Goal: Use online tool/utility: Use online tool/utility

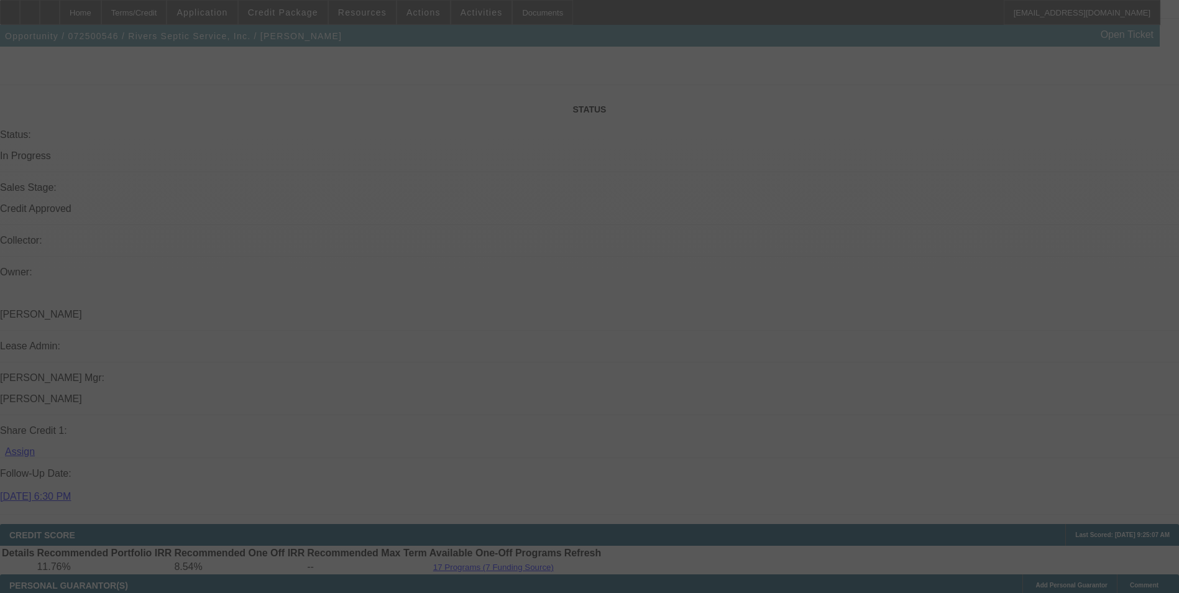
scroll to position [1443, 0]
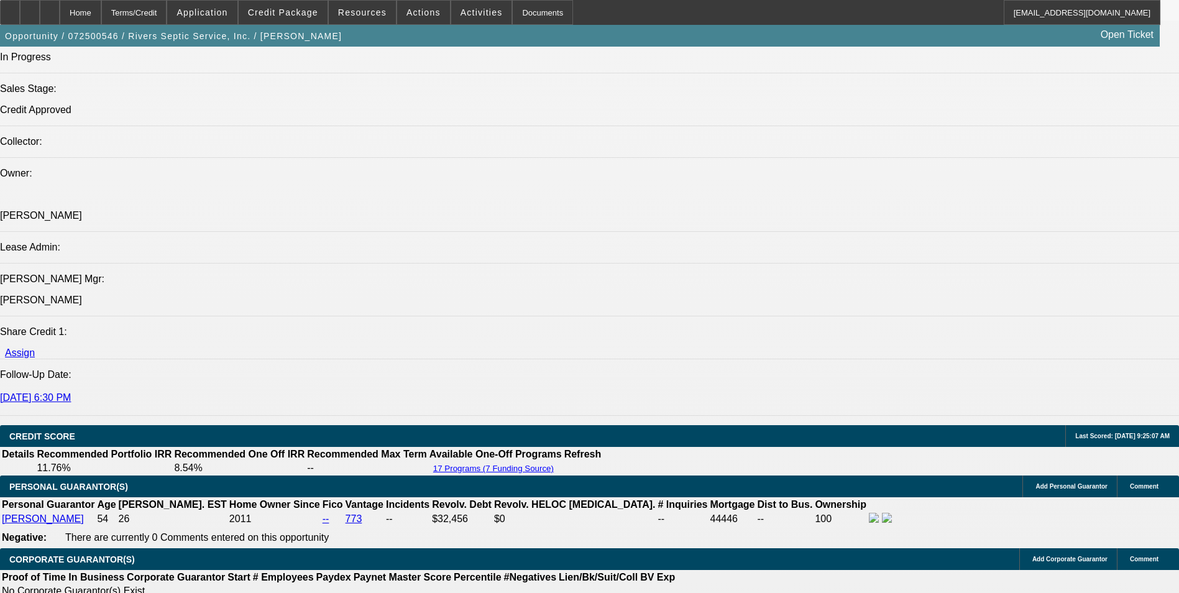
select select "0"
select select "2"
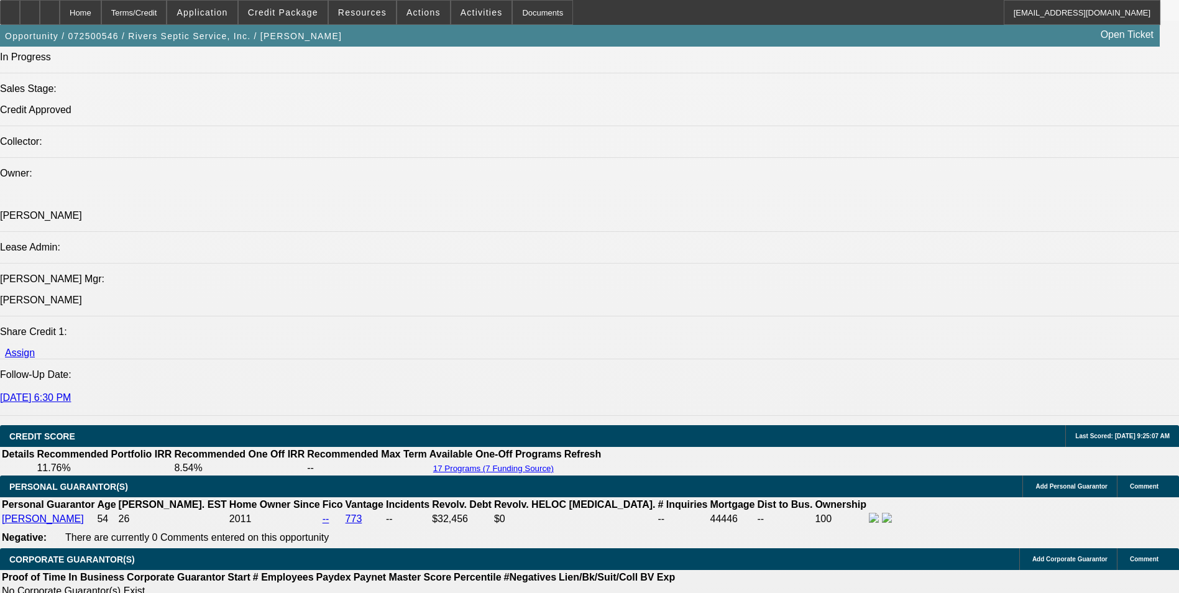
select select "0"
select select "2"
select select "0"
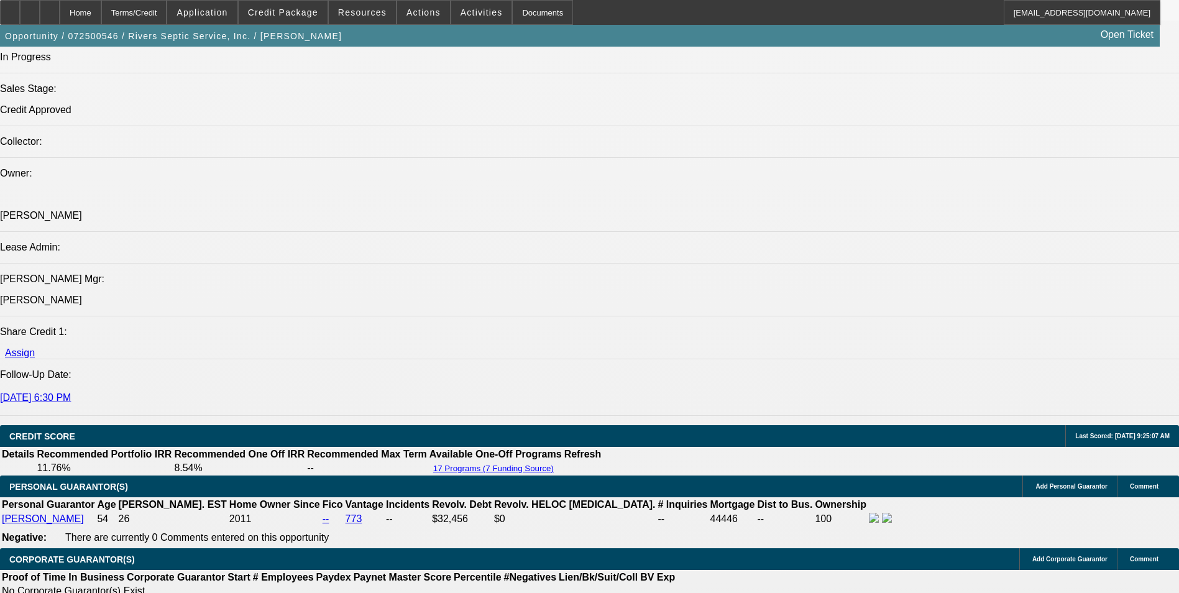
select select "2"
select select "0"
select select "1"
select select "6"
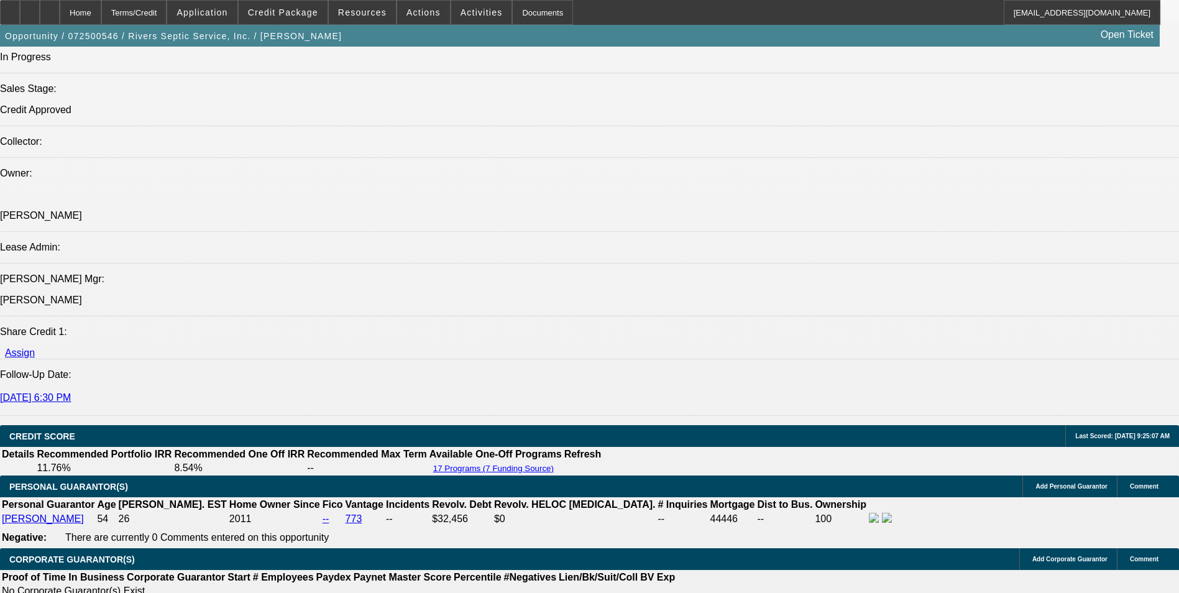
select select "1"
select select "2"
select select "6"
select select "1"
select select "2"
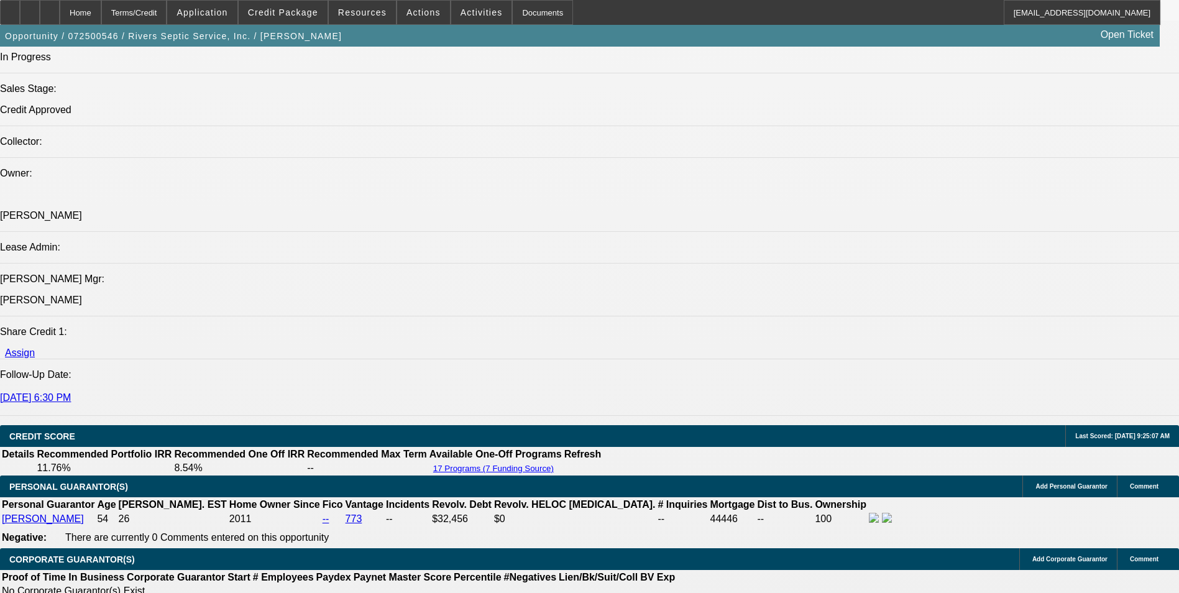
select select "6"
select select "1"
select select "2"
select select "6"
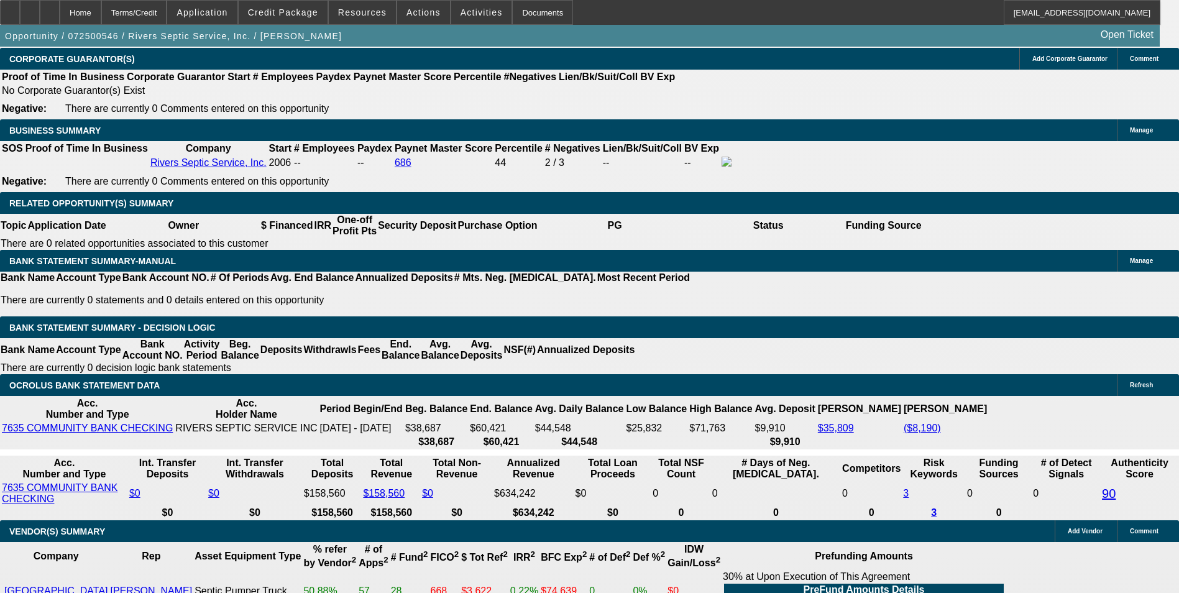
scroll to position [2003, 0]
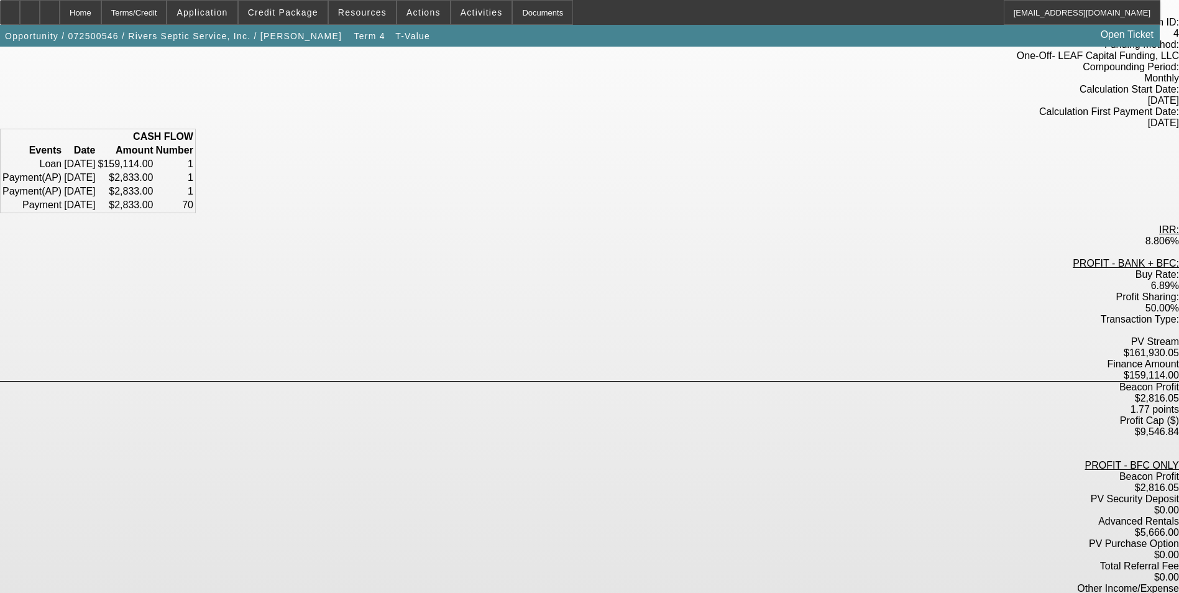
scroll to position [109, 0]
